Goal: Task Accomplishment & Management: Manage account settings

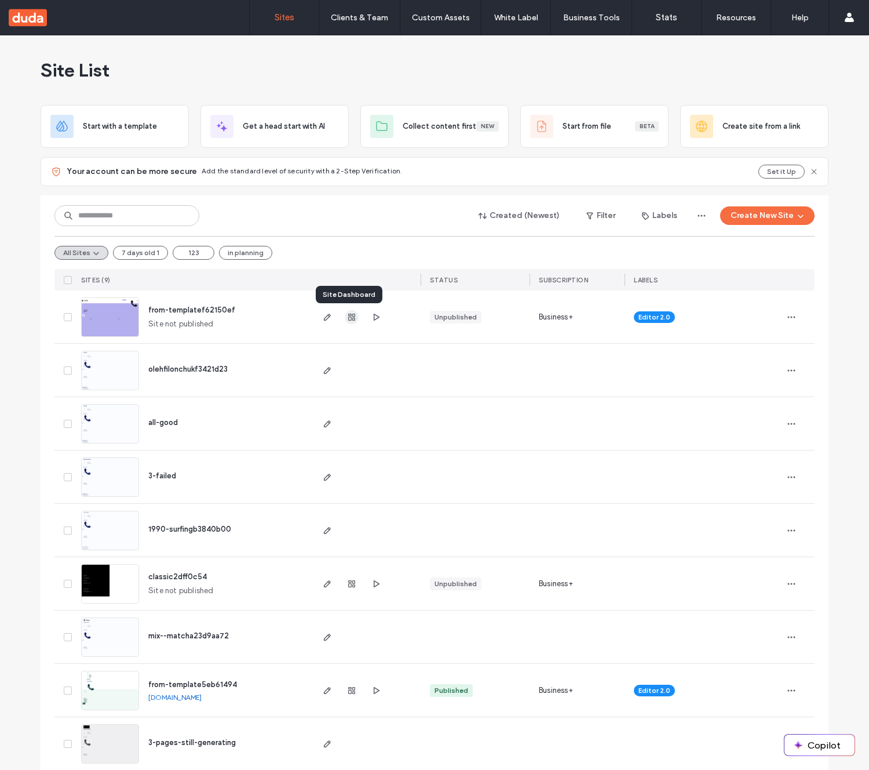
click at [349, 317] on use "button" at bounding box center [351, 316] width 7 height 7
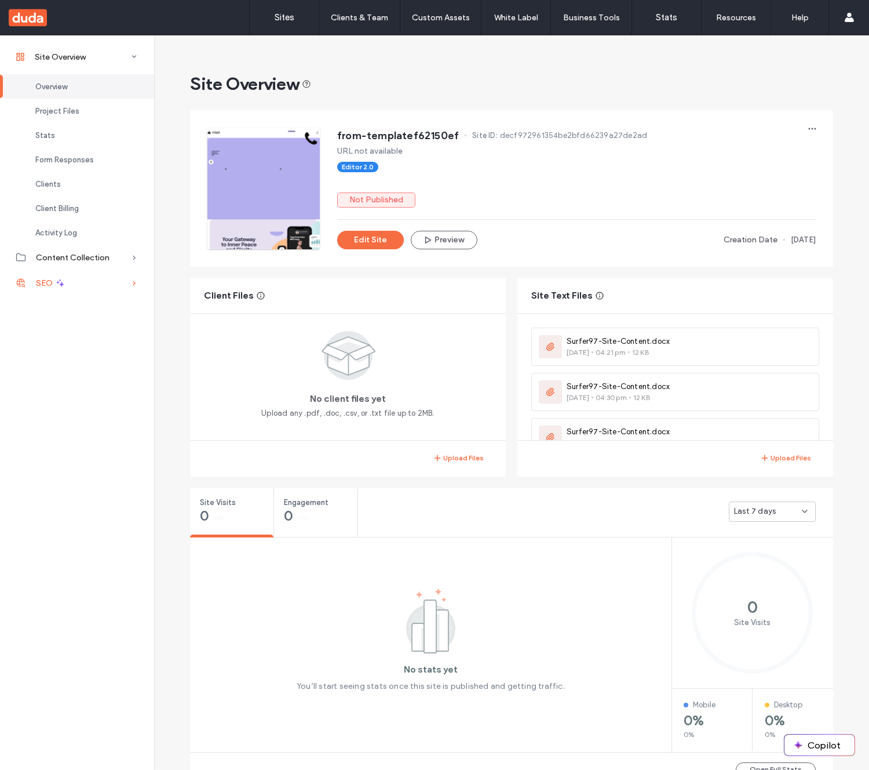
click at [70, 283] on div "SEO" at bounding box center [77, 282] width 154 height 25
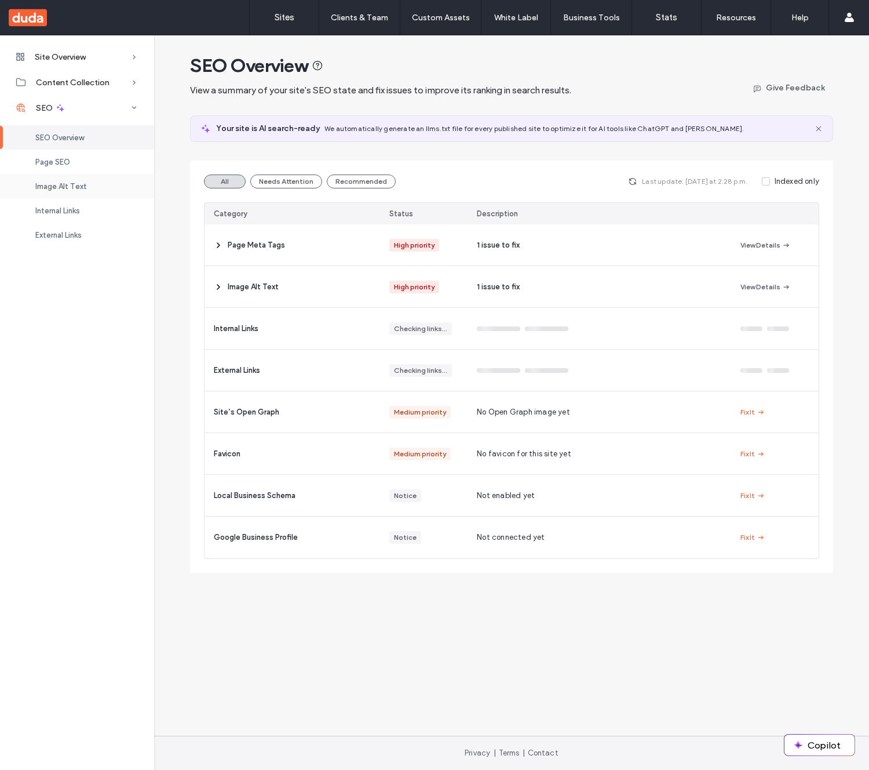
click at [76, 182] on span "Image Alt Text" at bounding box center [61, 186] width 52 height 9
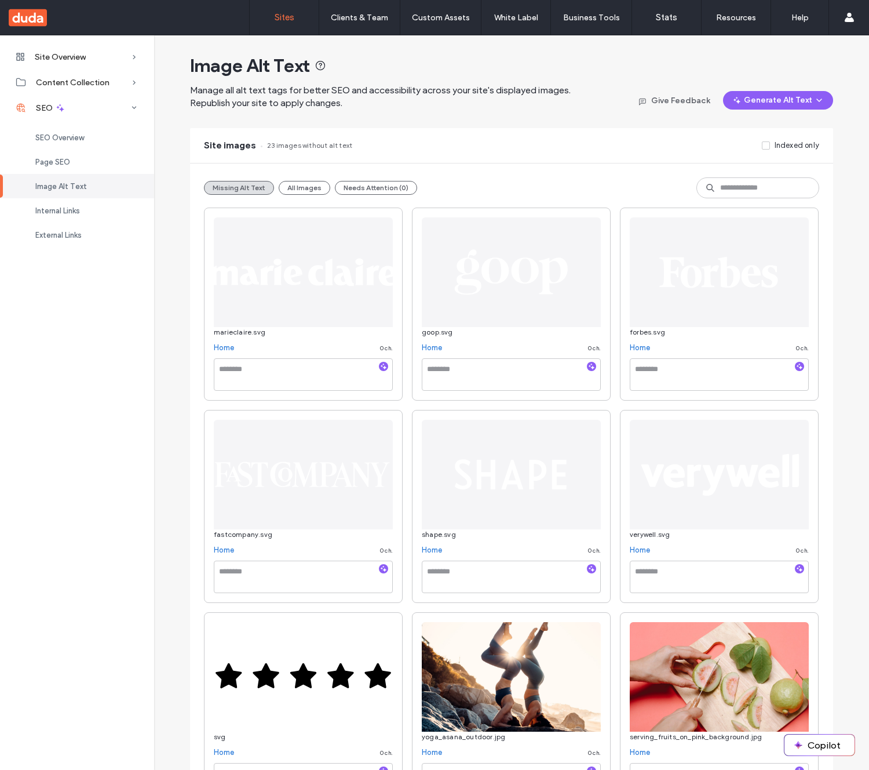
click at [294, 25] on link "Sites" at bounding box center [284, 17] width 69 height 35
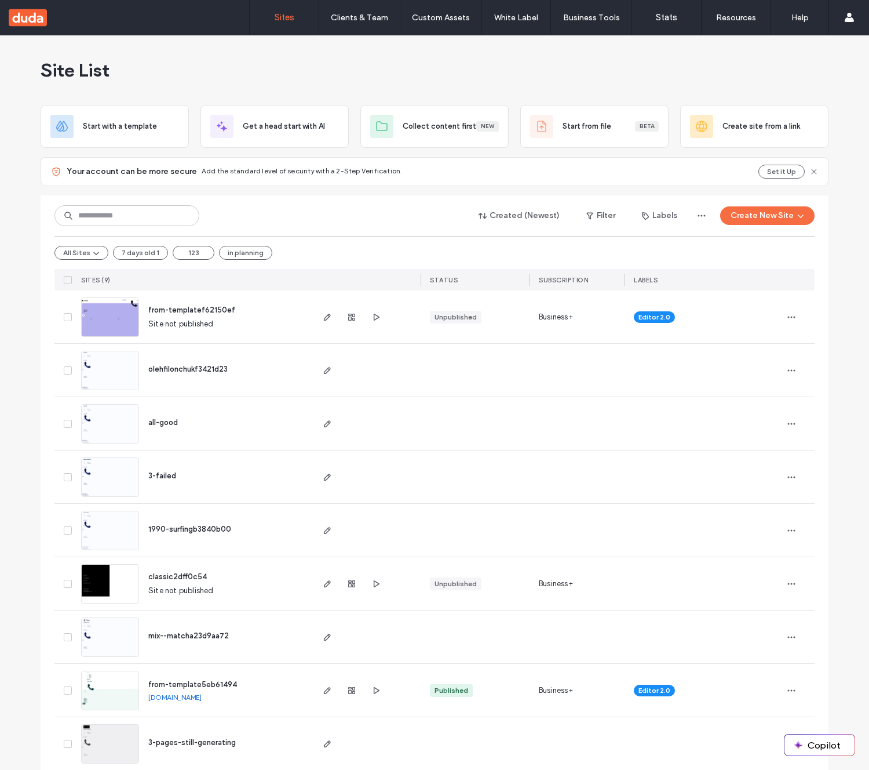
click at [203, 308] on span "from-templatef62150ef" at bounding box center [191, 309] width 87 height 9
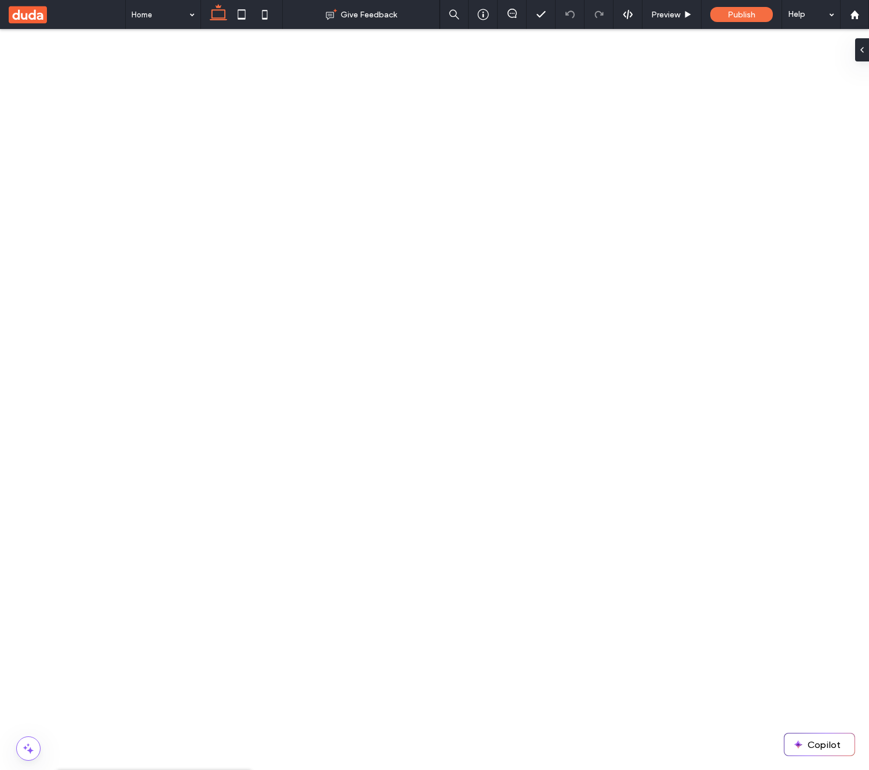
type input "********"
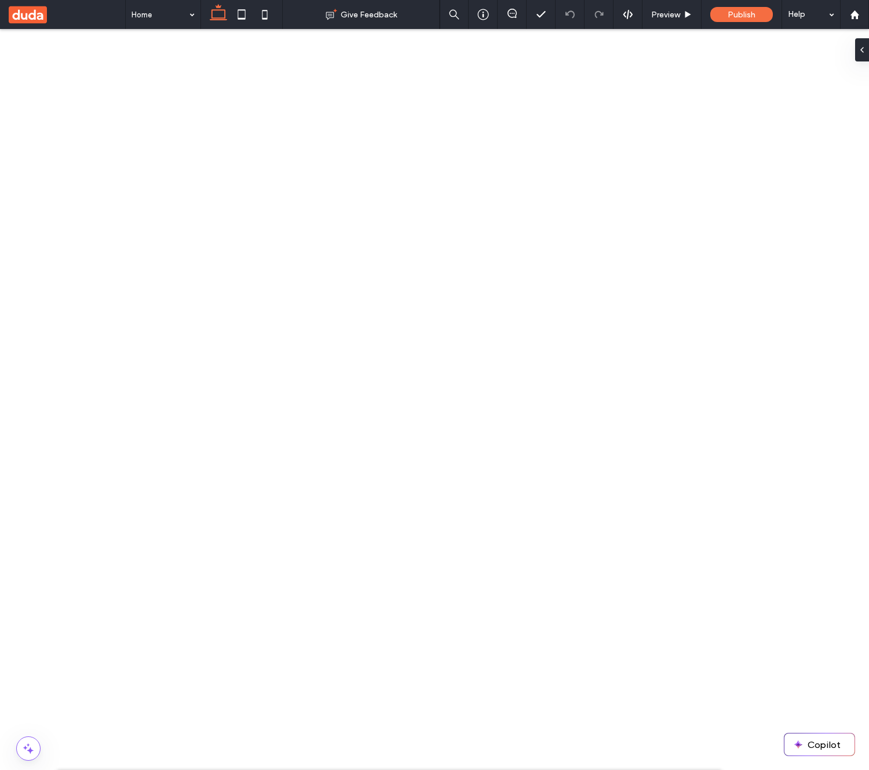
drag, startPoint x: 706, startPoint y: 46, endPoint x: 723, endPoint y: 20, distance: 30.9
click at [706, 769] on icon at bounding box center [705, 785] width 9 height 9
click at [858, 24] on div at bounding box center [854, 14] width 29 height 29
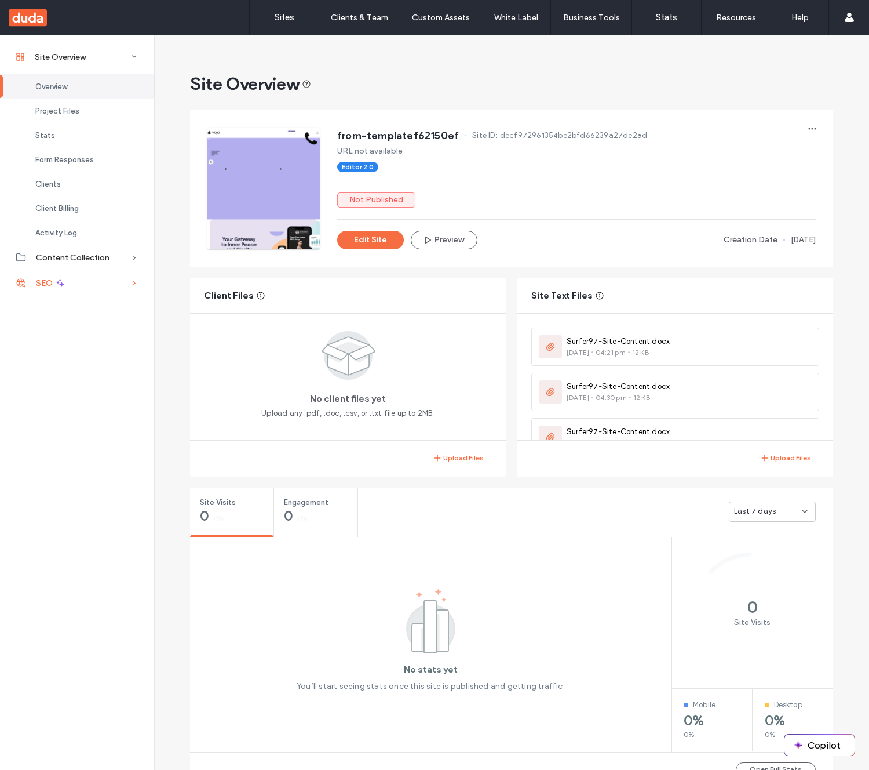
click at [52, 270] on div "SEO" at bounding box center [77, 282] width 154 height 25
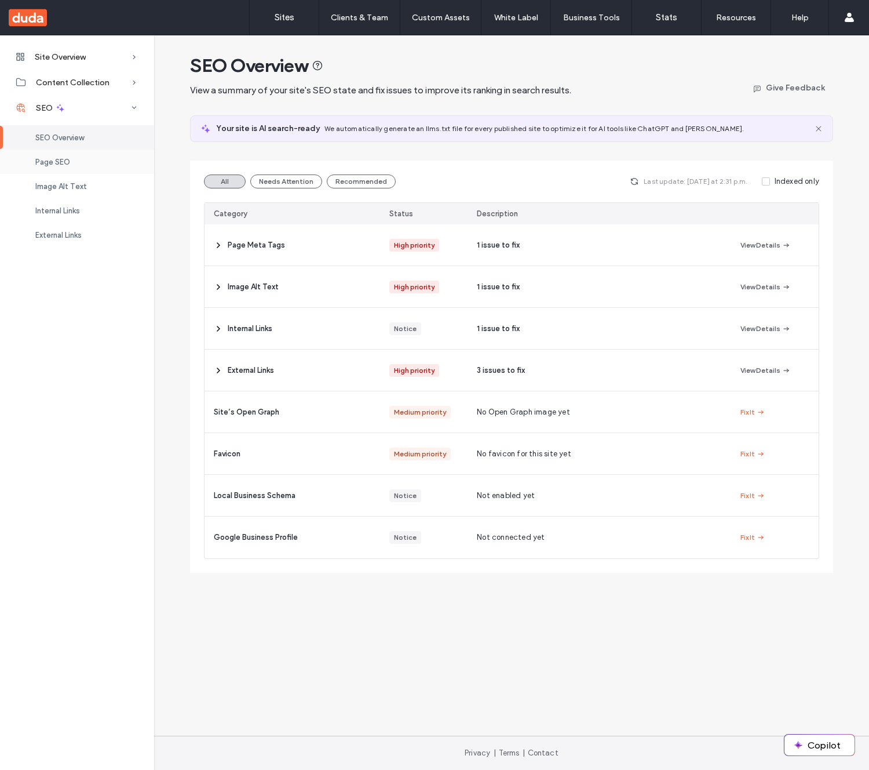
click at [100, 163] on div "Page SEO" at bounding box center [77, 162] width 154 height 24
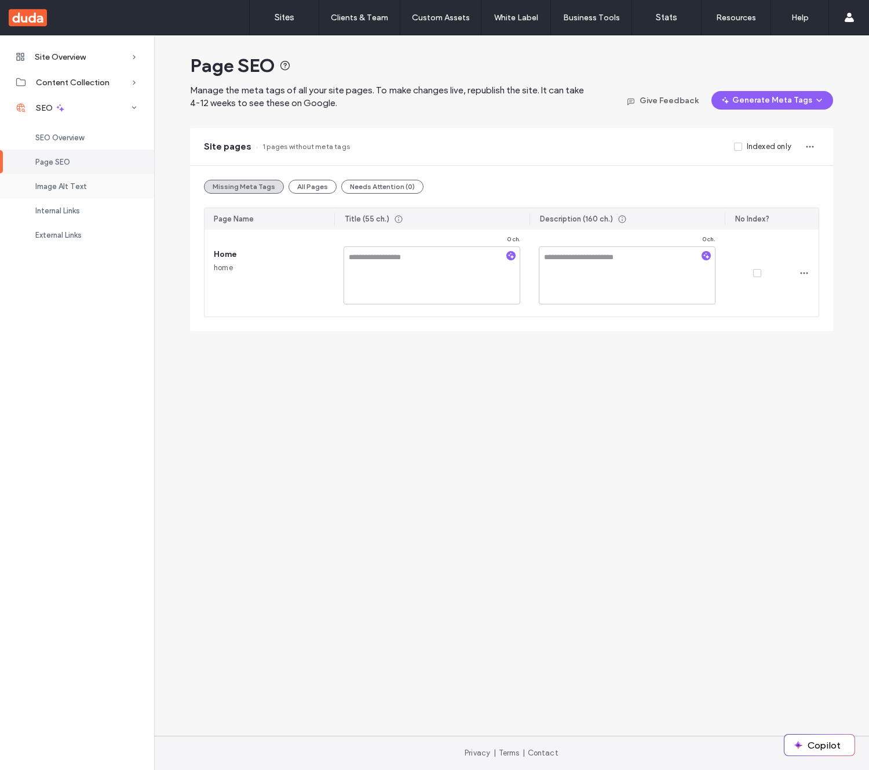
click at [87, 187] on div "Image Alt Text" at bounding box center [77, 186] width 154 height 24
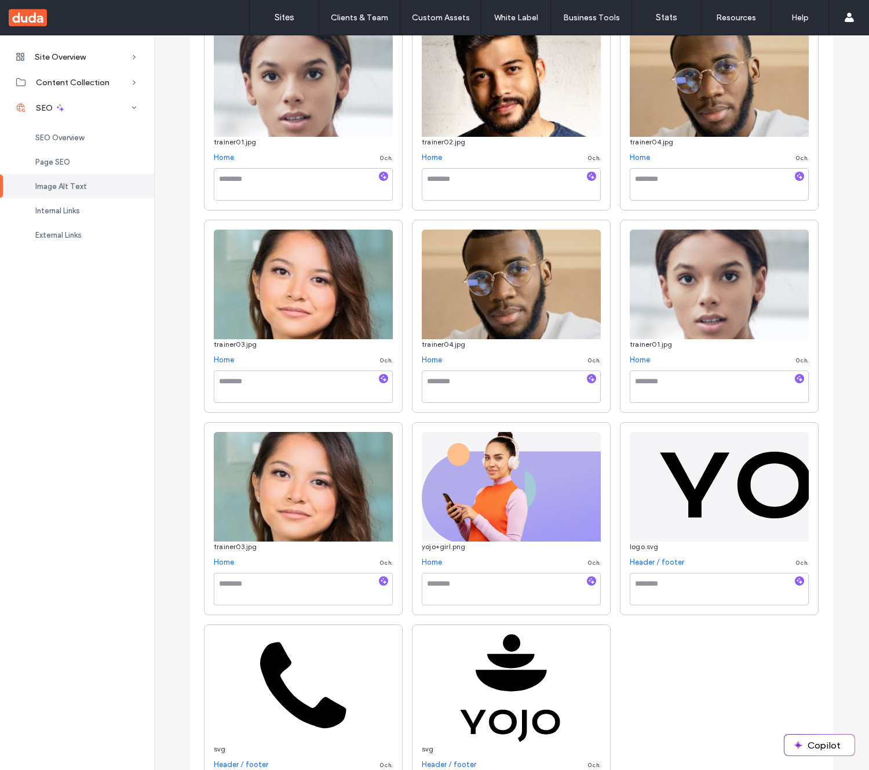
scroll to position [1125, 0]
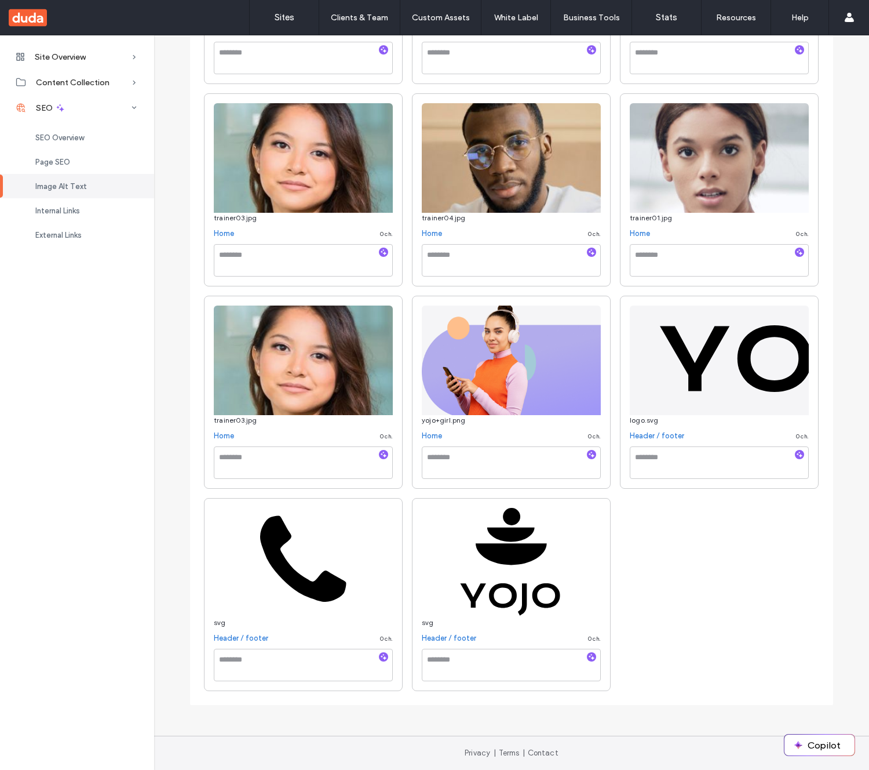
click at [662, 433] on link "Header / footer" at bounding box center [657, 436] width 54 height 12
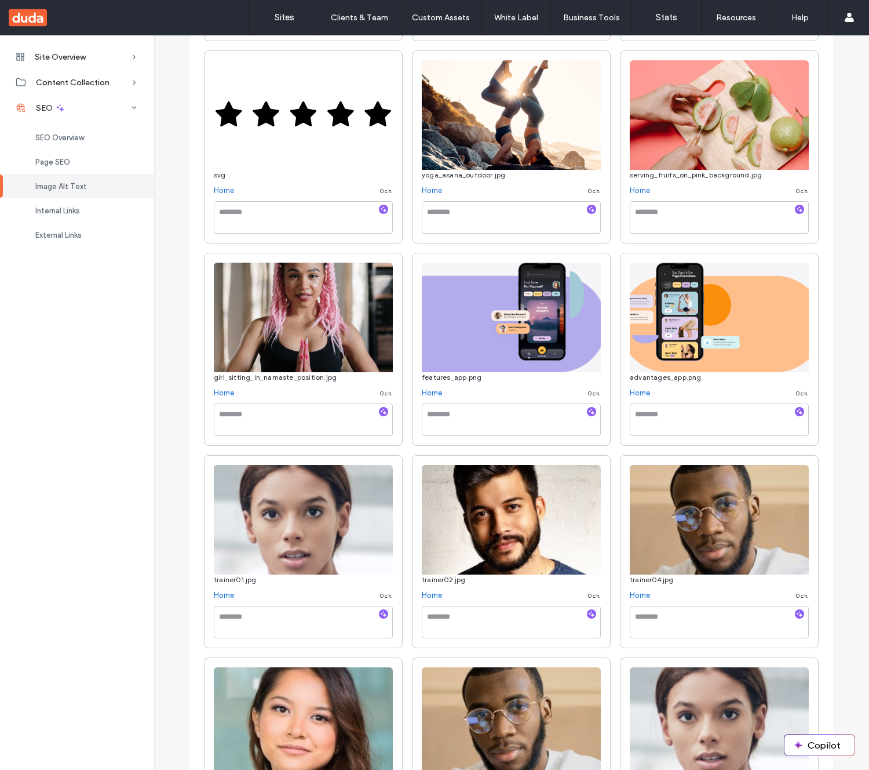
scroll to position [0, 0]
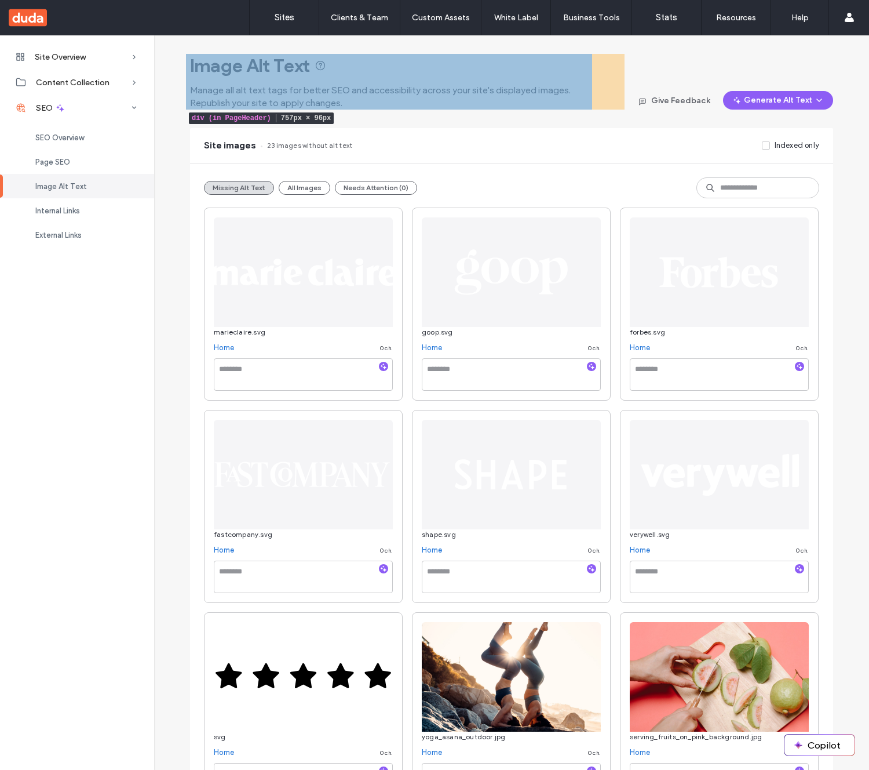
click at [584, 80] on div "Image Alt Text Manage all alt text tags for better SEO and accessibility across…" at bounding box center [391, 82] width 402 height 56
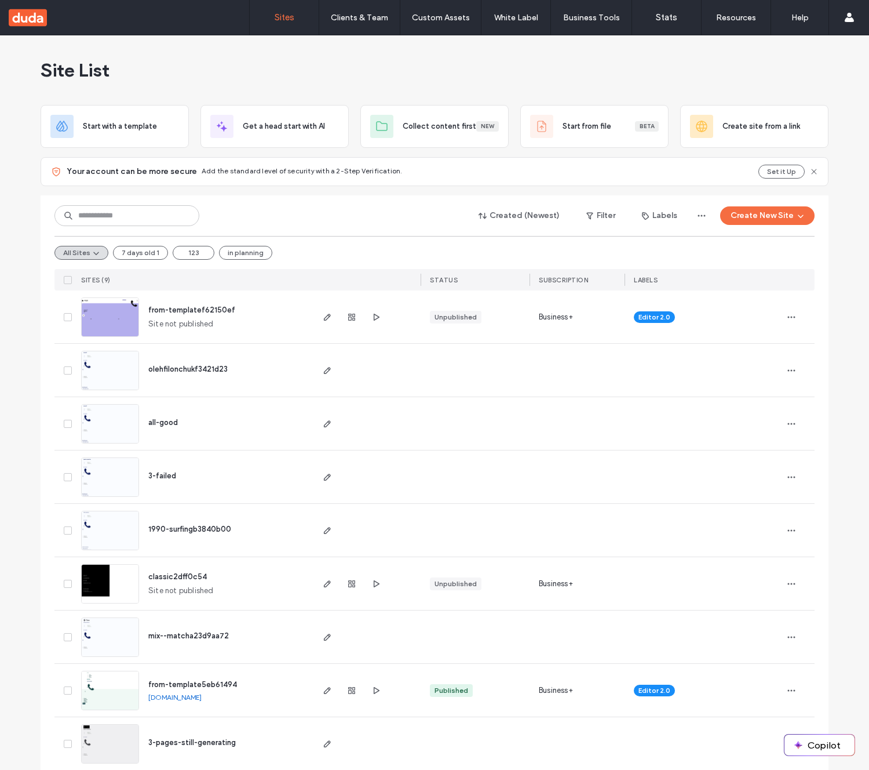
click at [213, 309] on span "from-templatef62150ef" at bounding box center [191, 309] width 87 height 9
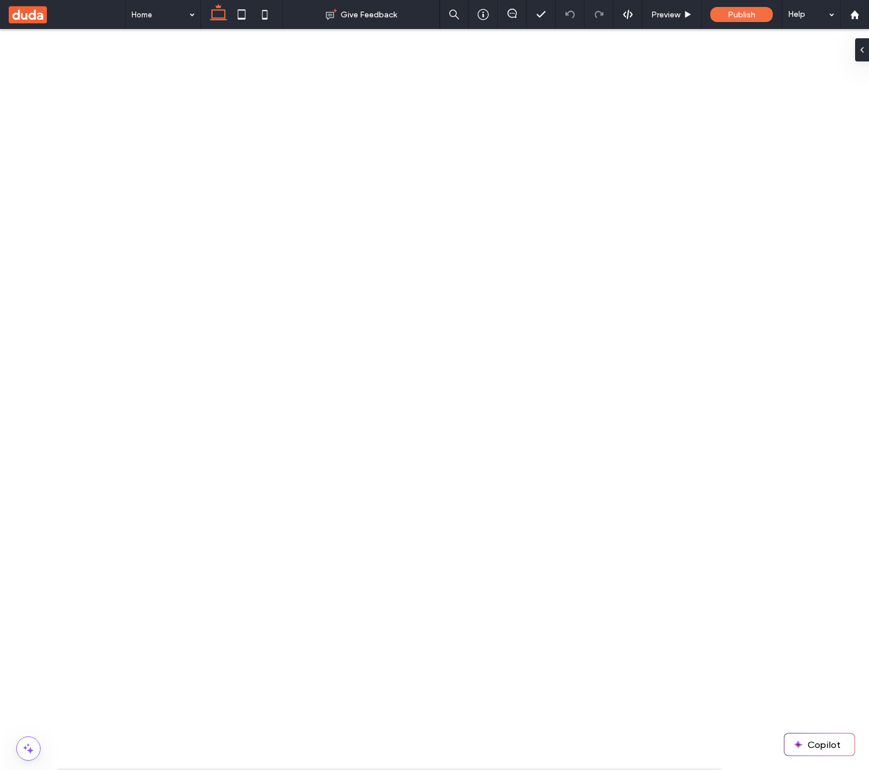
click at [574, 354] on div "Replace Image" at bounding box center [589, 361] width 103 height 22
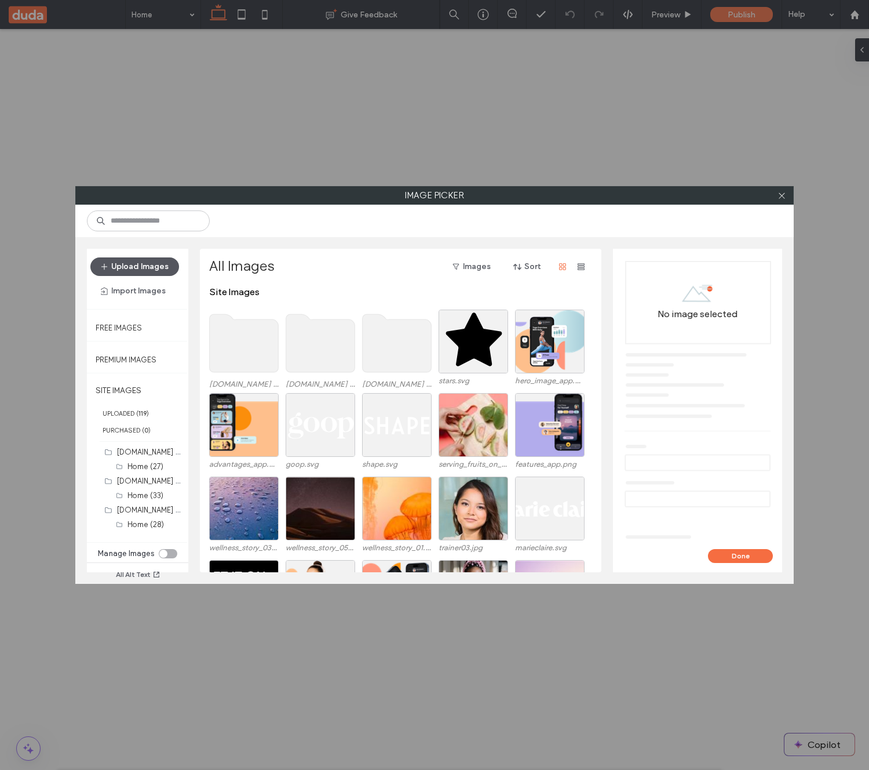
click at [155, 267] on button "Upload Images" at bounding box center [134, 266] width 89 height 19
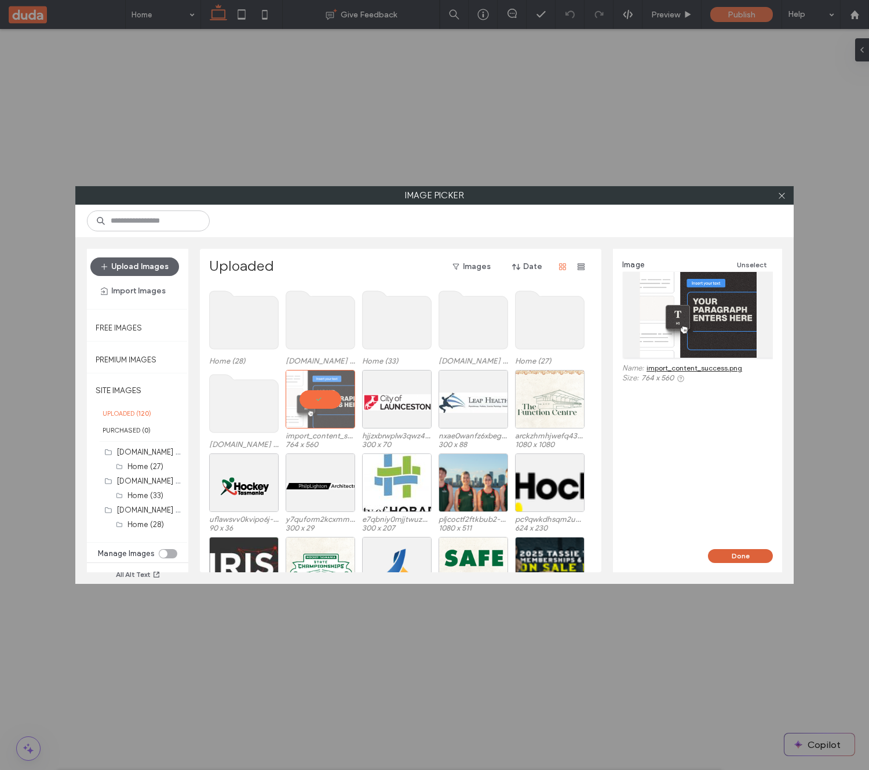
click at [735, 553] on button "Done" at bounding box center [740, 556] width 65 height 14
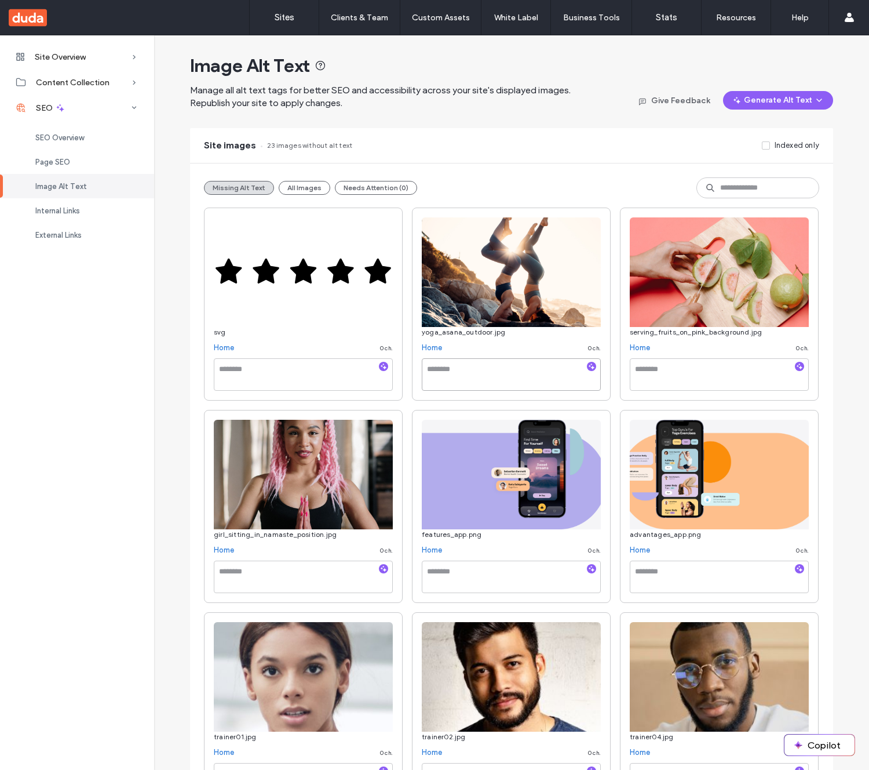
click at [526, 365] on textarea at bounding box center [511, 374] width 179 height 32
click at [589, 369] on icon "button" at bounding box center [592, 366] width 8 height 8
click at [443, 369] on div at bounding box center [439, 368] width 23 height 5
type textarea "**********"
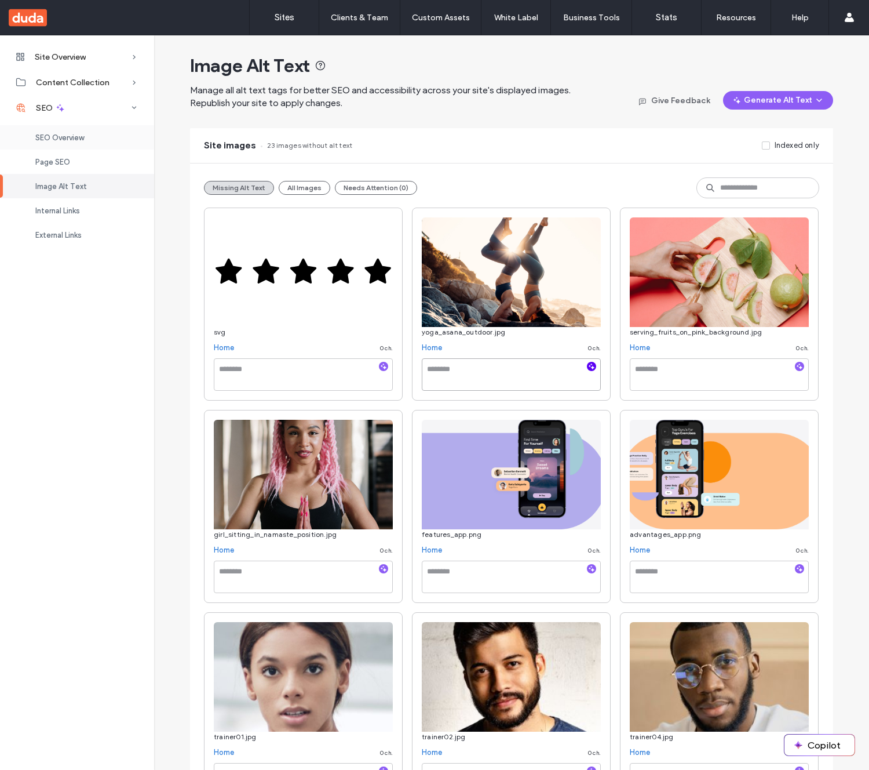
scroll to position [19, 0]
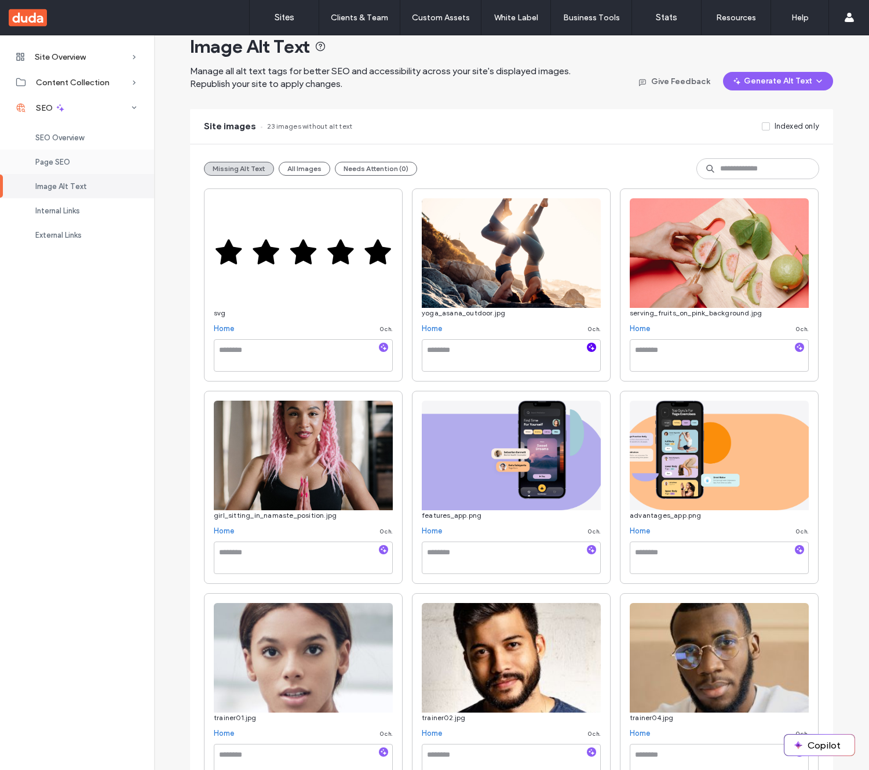
click at [78, 160] on div "Page SEO" at bounding box center [77, 162] width 154 height 24
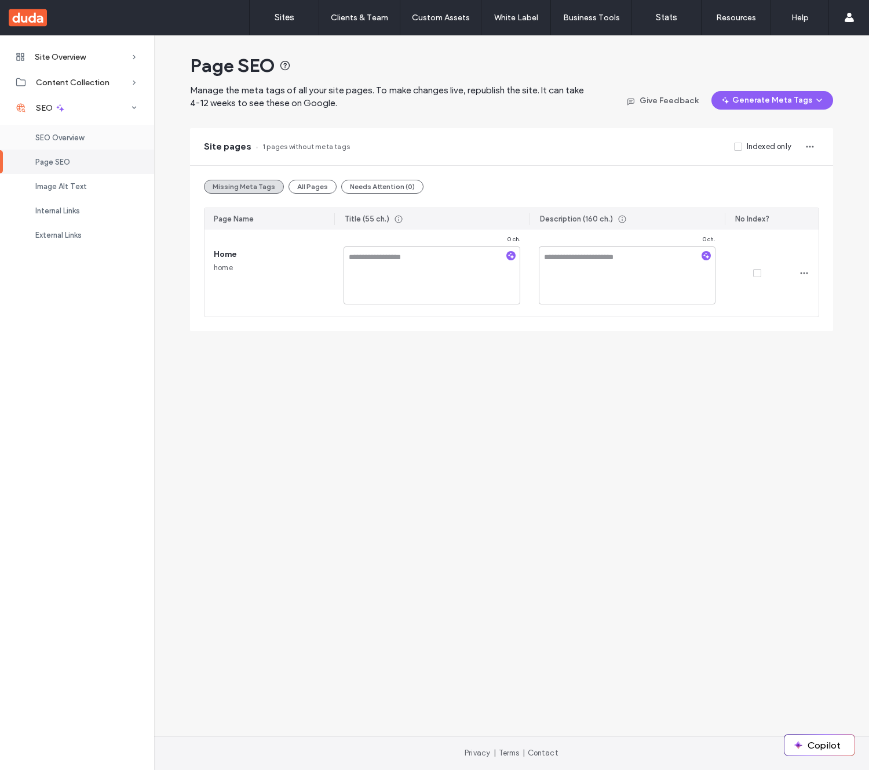
click at [71, 139] on span "SEO Overview" at bounding box center [59, 137] width 49 height 9
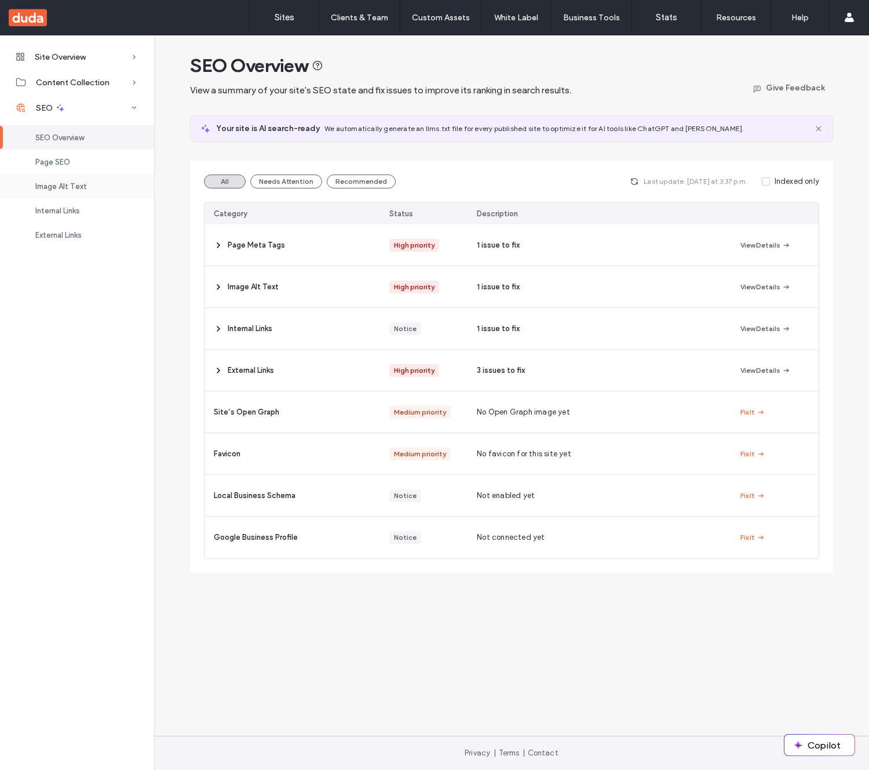
click at [97, 183] on div "Image Alt Text" at bounding box center [77, 186] width 154 height 24
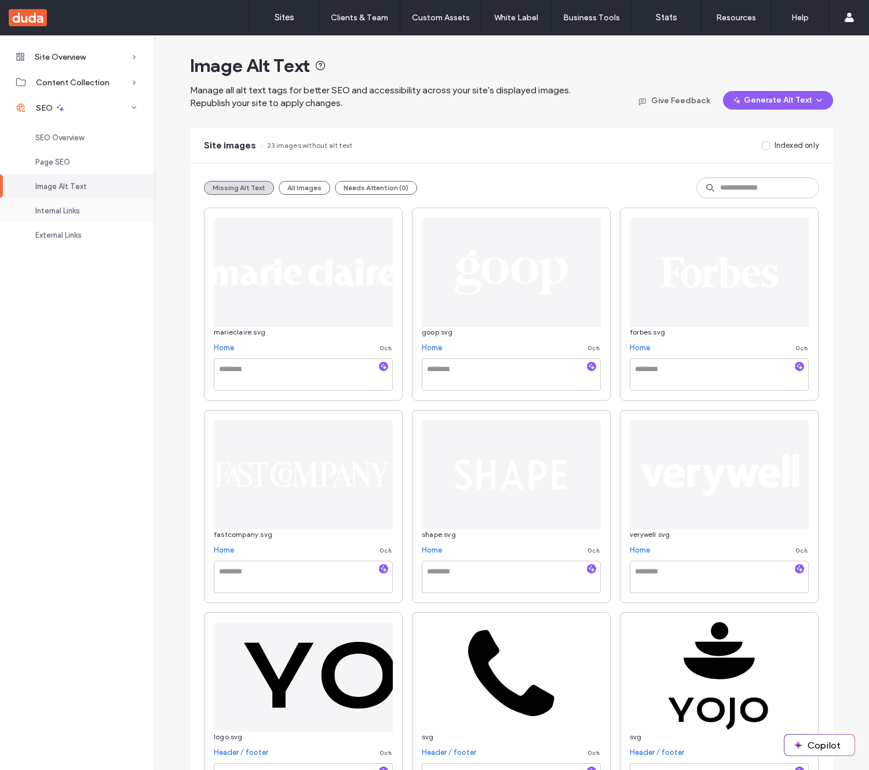
click at [92, 212] on div "Internal Links" at bounding box center [77, 210] width 154 height 24
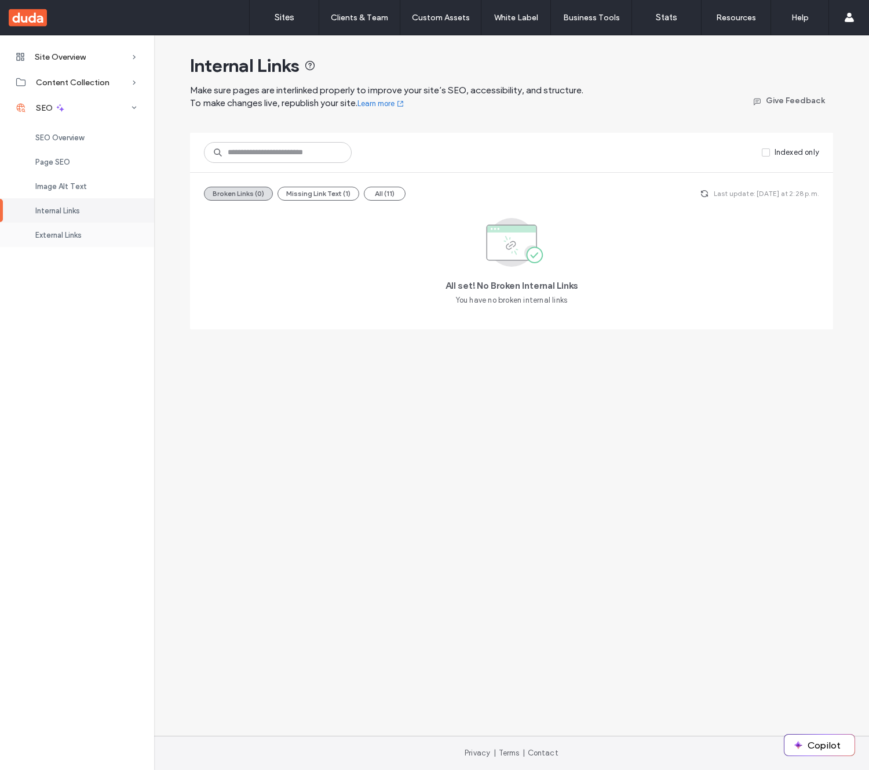
click at [112, 240] on div "External Links" at bounding box center [77, 235] width 154 height 24
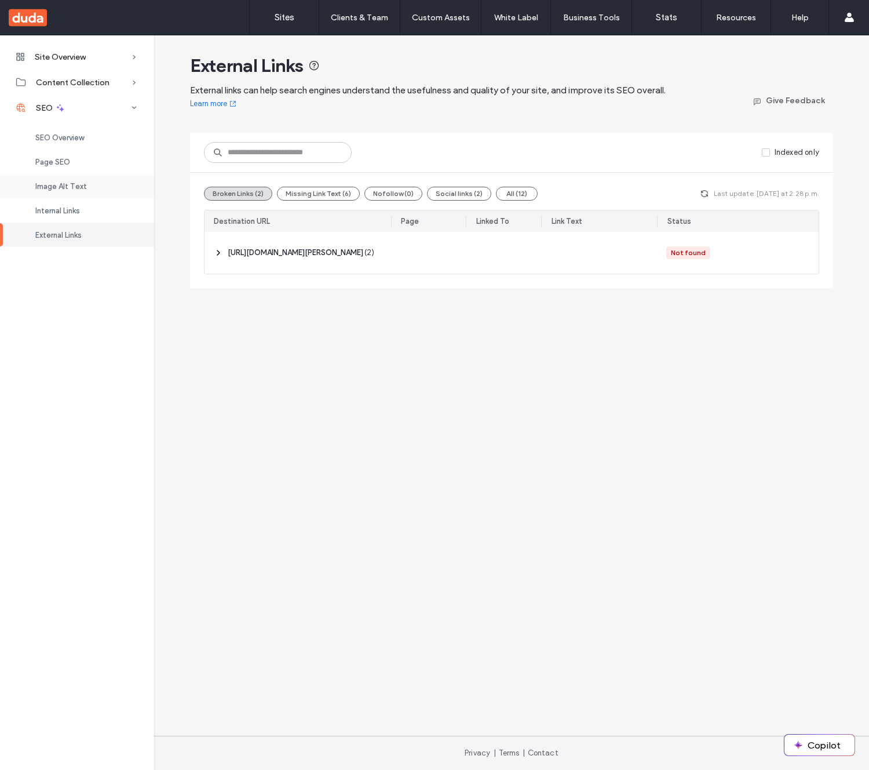
click at [82, 193] on div "Image Alt Text" at bounding box center [77, 186] width 154 height 24
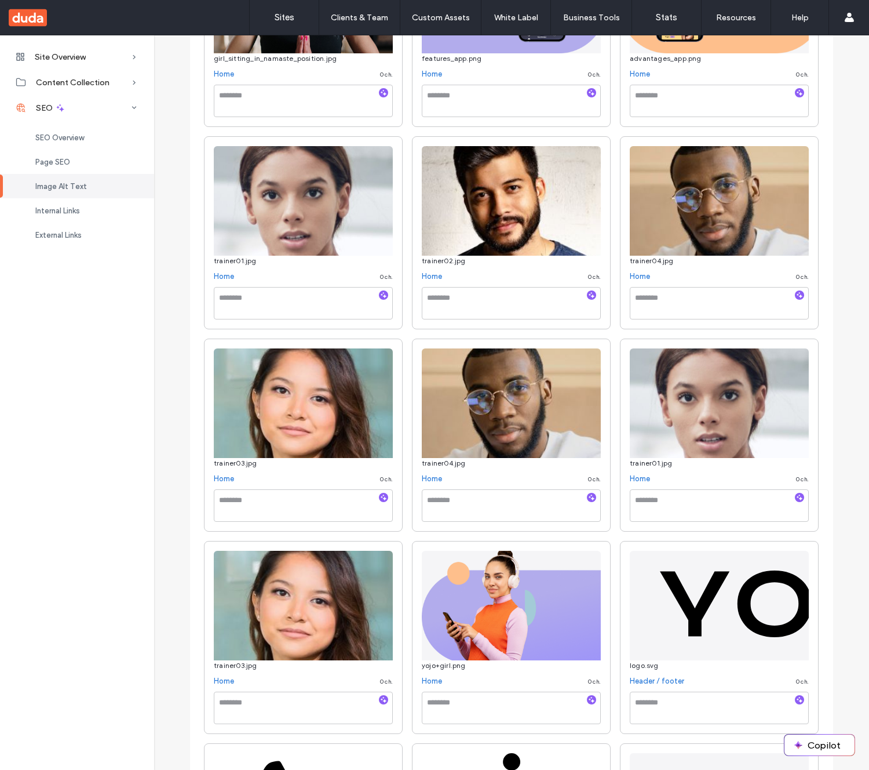
scroll to position [511, 0]
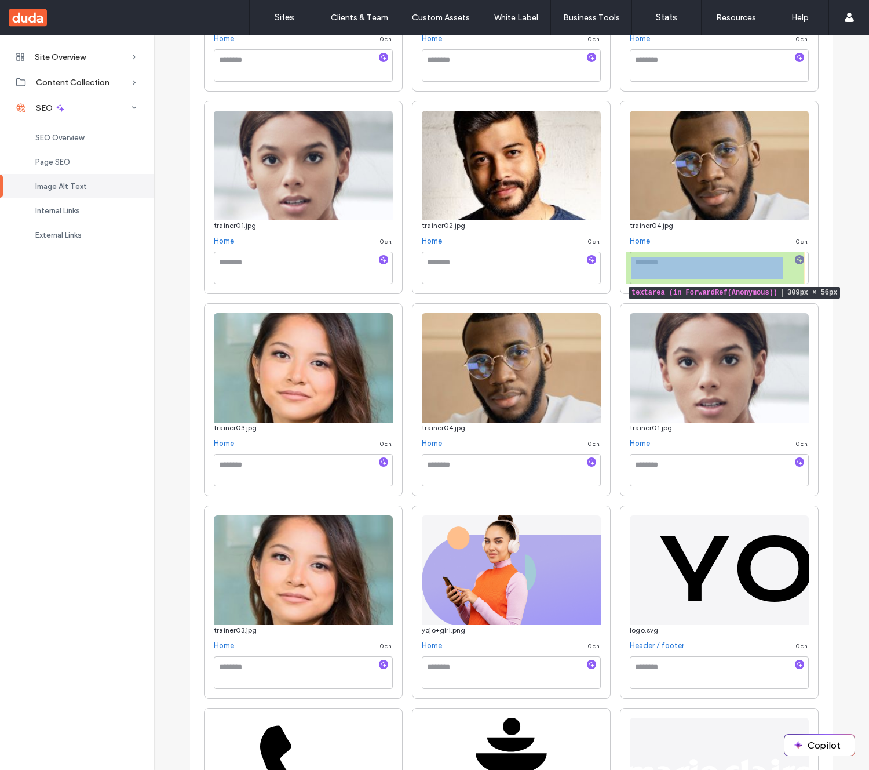
click at [715, 252] on textarea at bounding box center [719, 267] width 179 height 32
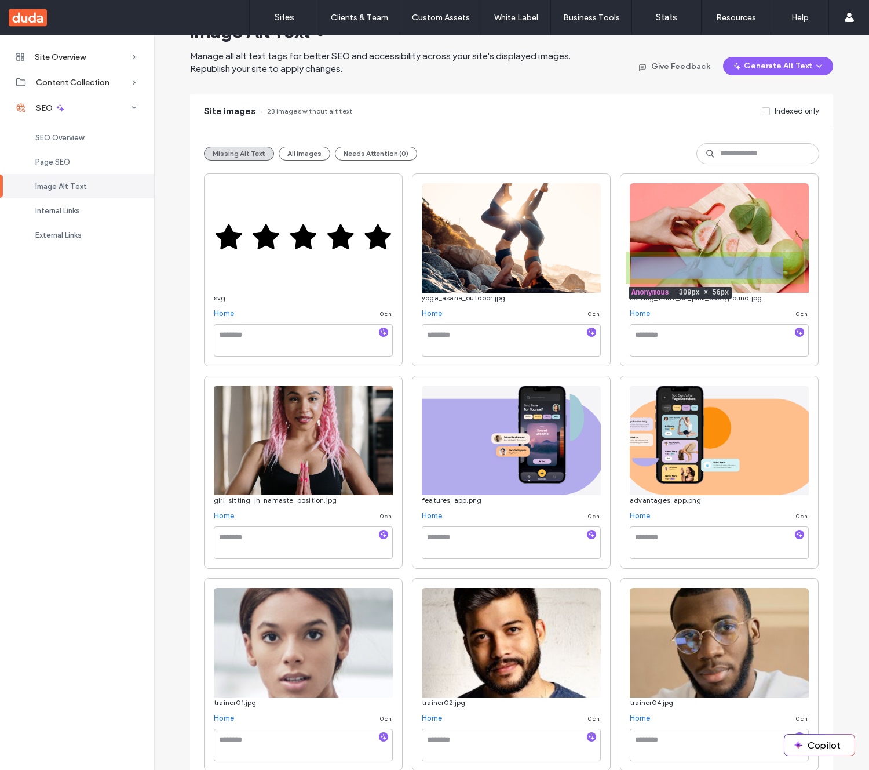
scroll to position [0, 0]
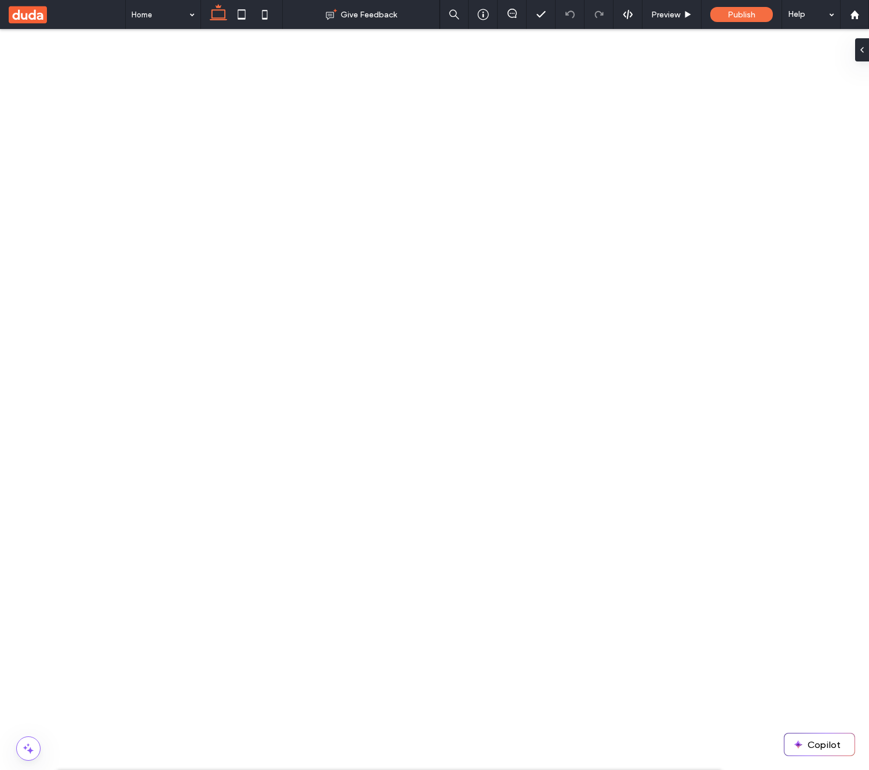
type input "********"
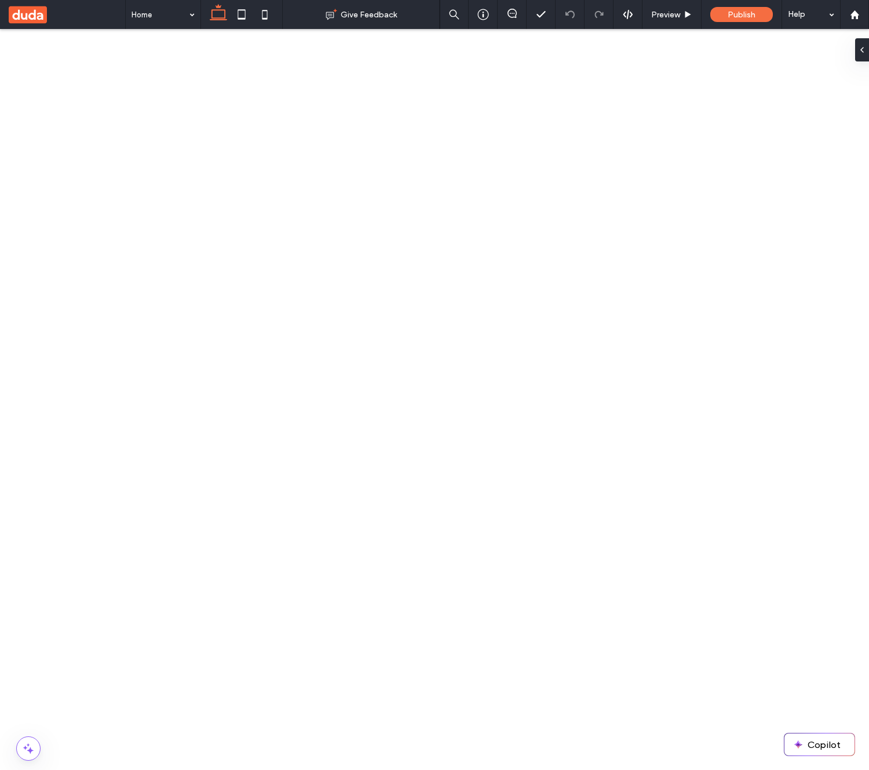
type input "********"
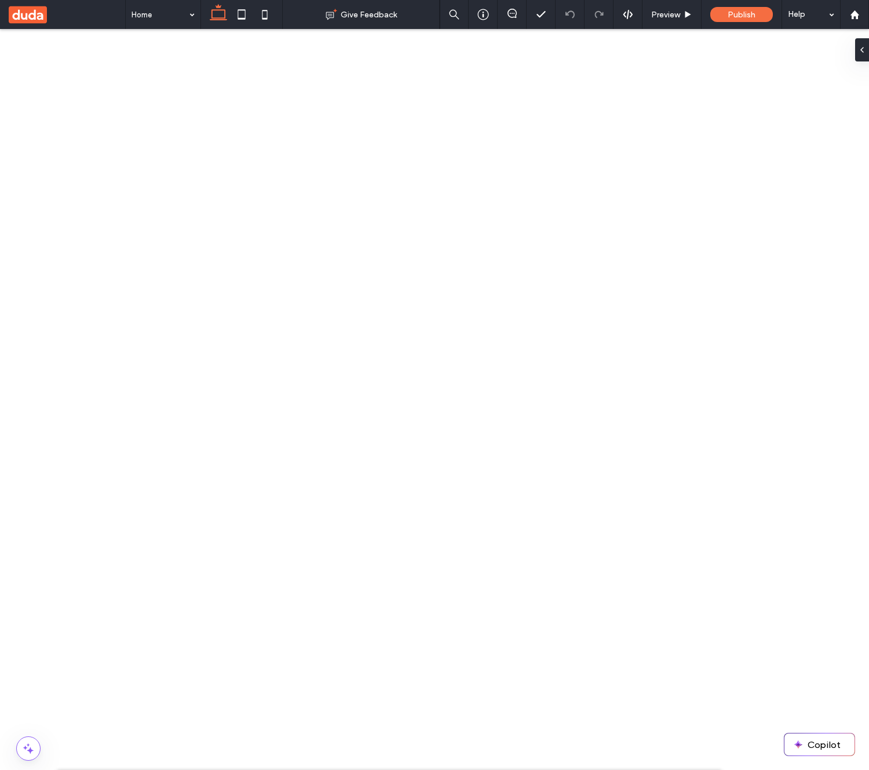
type input "********"
click at [41, 749] on div at bounding box center [28, 748] width 57 height 24
click at [27, 752] on icon at bounding box center [28, 748] width 14 height 14
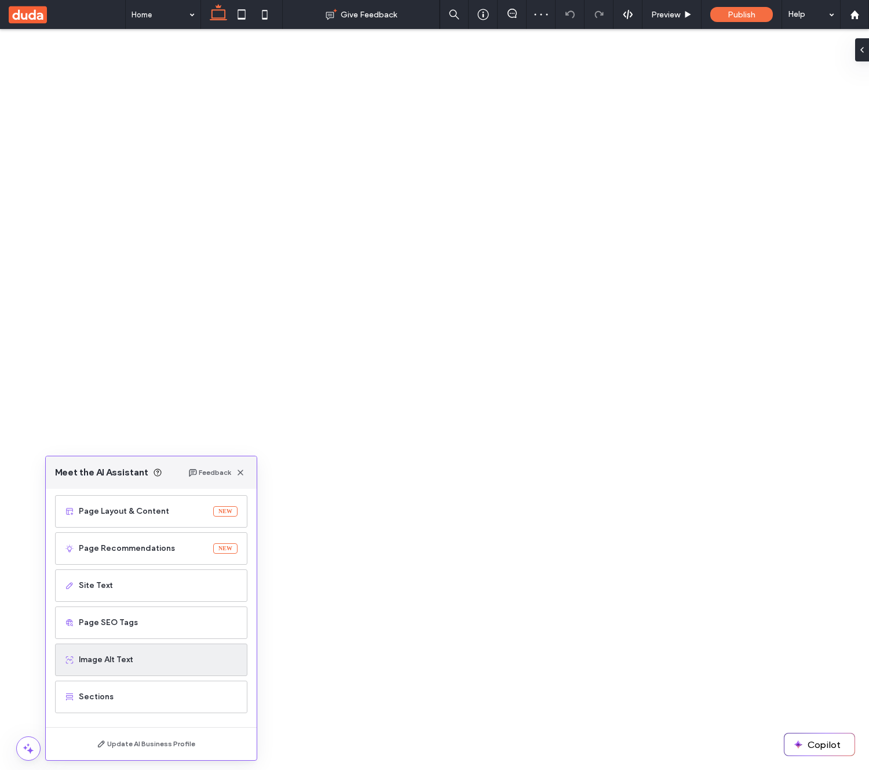
scroll to position [0, 0]
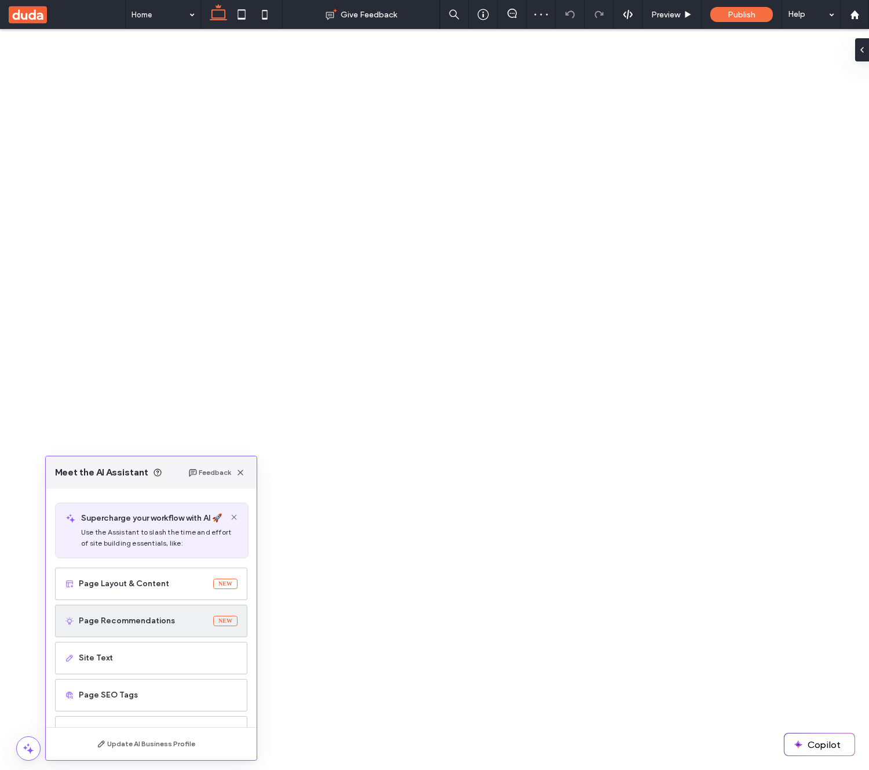
click at [152, 622] on span "Page Recommendations" at bounding box center [144, 621] width 130 height 12
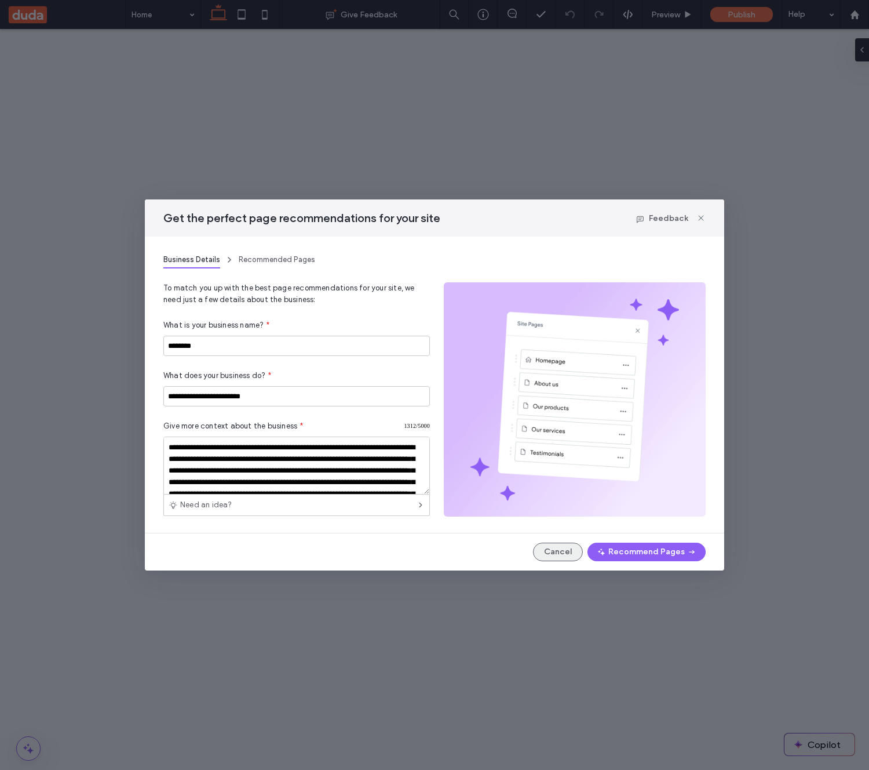
drag, startPoint x: 549, startPoint y: 548, endPoint x: 488, endPoint y: 520, distance: 67.1
click at [549, 548] on button "Cancel" at bounding box center [558, 551] width 50 height 19
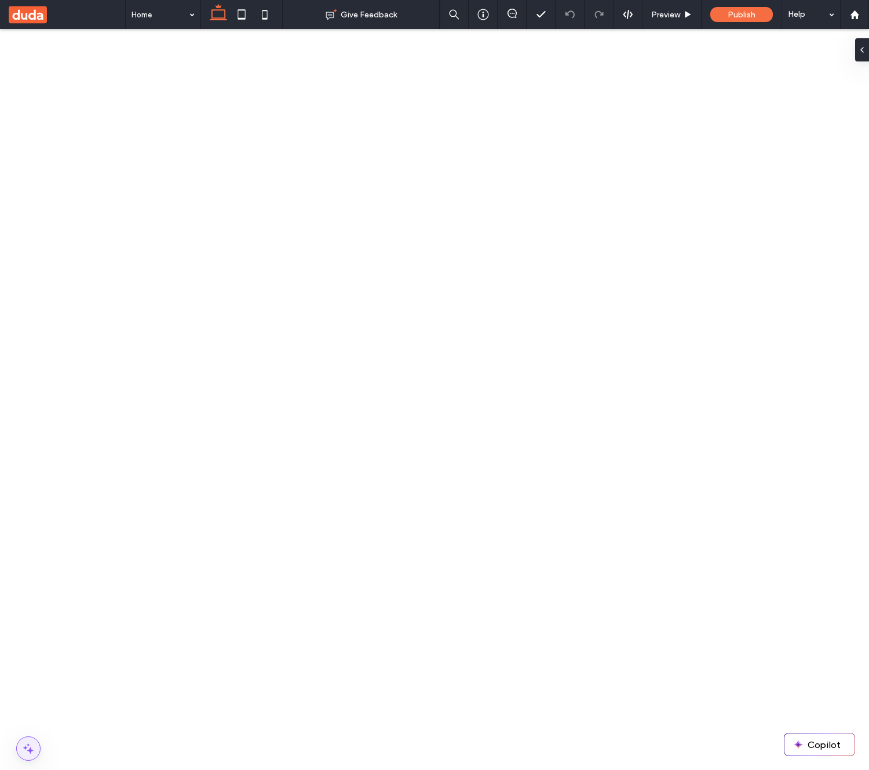
click at [27, 758] on span at bounding box center [28, 747] width 23 height 23
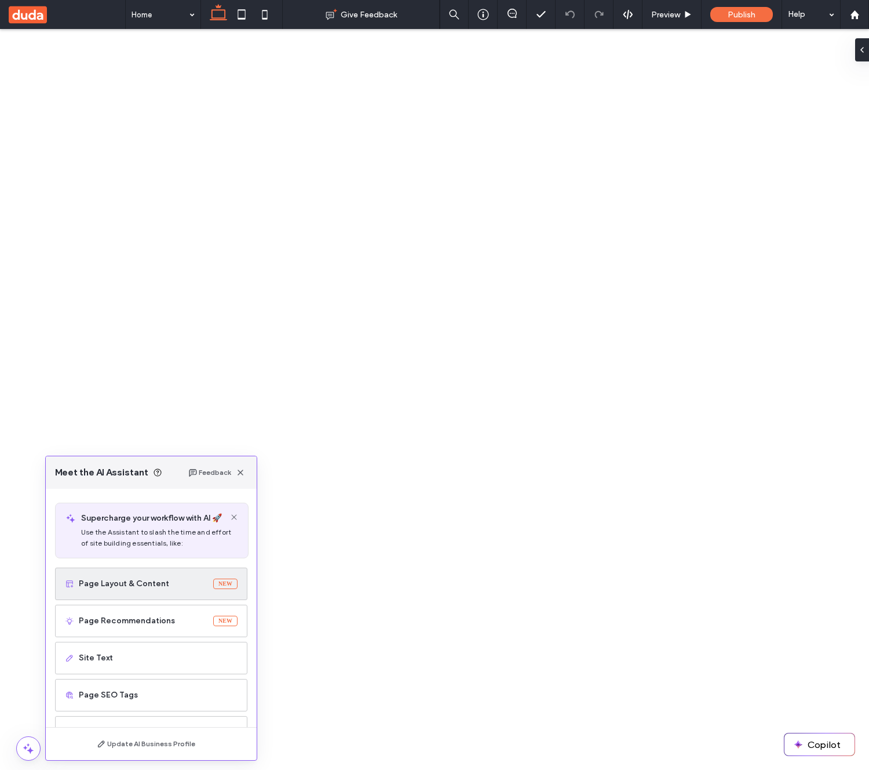
click at [152, 582] on span "Page Layout & Content" at bounding box center [144, 584] width 130 height 12
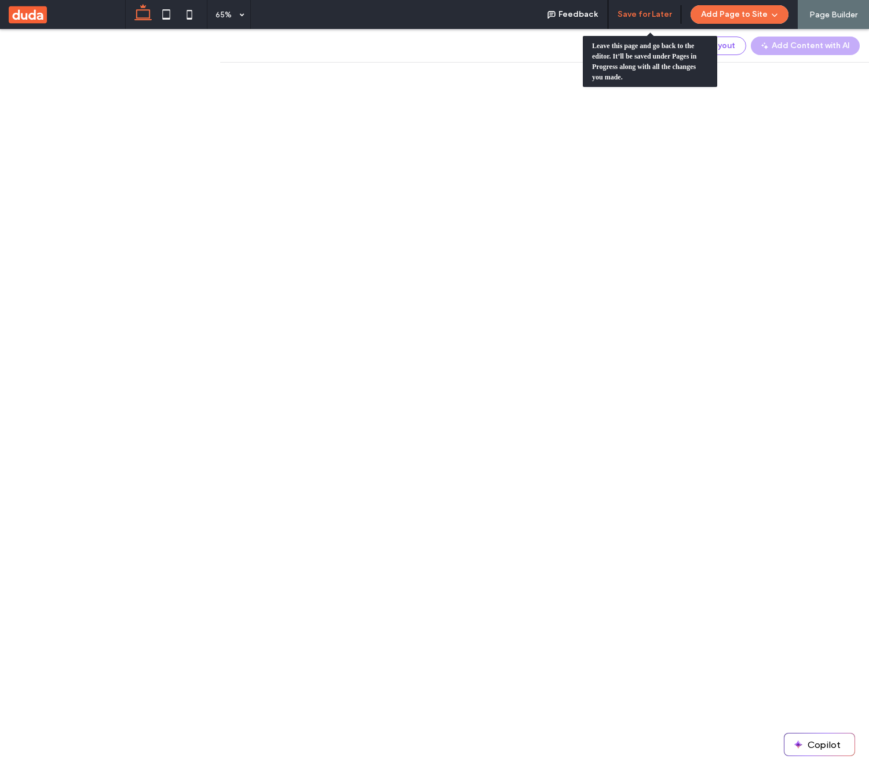
drag, startPoint x: 643, startPoint y: 15, endPoint x: 512, endPoint y: 191, distance: 219.0
click at [643, 15] on button "Save for Later" at bounding box center [645, 14] width 54 height 19
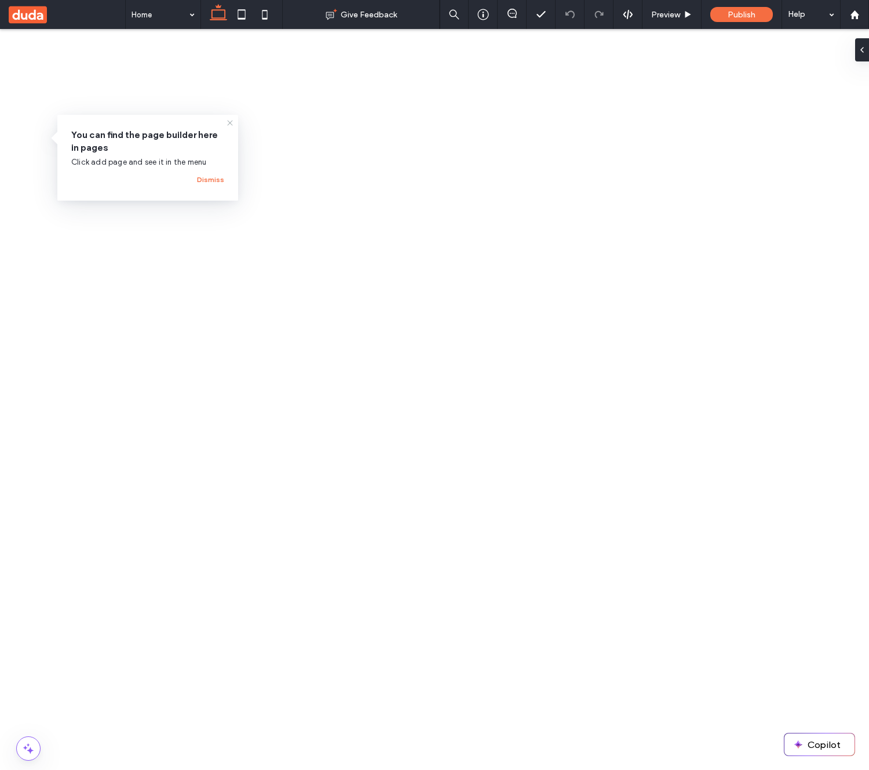
click at [234, 123] on icon at bounding box center [229, 122] width 9 height 9
